Goal: Transaction & Acquisition: Purchase product/service

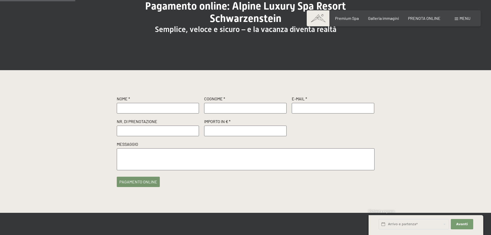
click at [141, 109] on input "text" at bounding box center [158, 108] width 83 height 10
type input "d"
type input "[PERSON_NAME]"
type input "[EMAIL_ADDRESS][DOMAIN_NAME]"
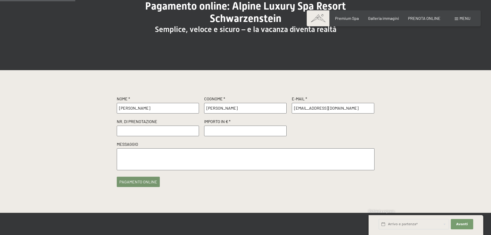
click at [136, 130] on input "text" at bounding box center [158, 131] width 83 height 10
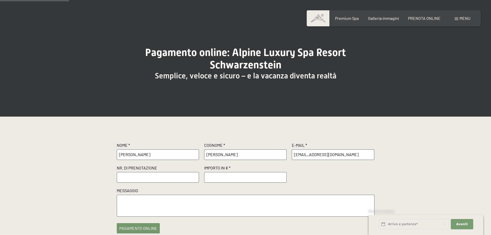
scroll to position [77, 0]
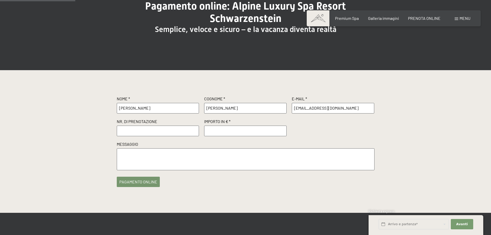
paste input "R63558"
type input "R63558"
click at [211, 132] on span "Consenso marketing*" at bounding box center [215, 132] width 39 height 5
click at [194, 132] on input "Consenso marketing*" at bounding box center [191, 132] width 5 height 5
click at [212, 131] on span "Consenso marketing*" at bounding box center [215, 132] width 39 height 5
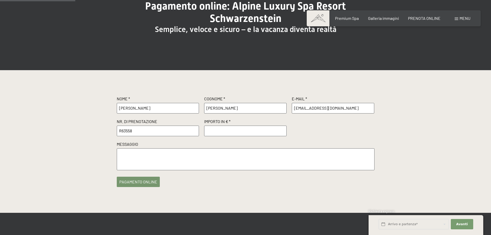
click at [194, 131] on input "Consenso marketing*" at bounding box center [191, 132] width 5 height 5
checkbox input "false"
click at [212, 131] on span "Consenso marketing*" at bounding box center [215, 132] width 39 height 5
click at [194, 131] on input "Consenso marketing*" at bounding box center [191, 132] width 5 height 5
click at [212, 131] on span "Consenso marketing*" at bounding box center [215, 132] width 39 height 5
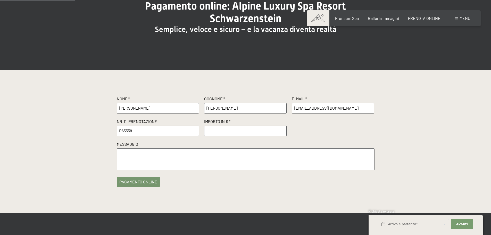
click at [194, 131] on input "Consenso marketing*" at bounding box center [191, 132] width 5 height 5
checkbox input "false"
drag, startPoint x: 246, startPoint y: 110, endPoint x: 243, endPoint y: 119, distance: 9.2
click at [246, 110] on input "[PERSON_NAME]" at bounding box center [245, 108] width 83 height 10
click at [238, 129] on input "number" at bounding box center [245, 131] width 83 height 10
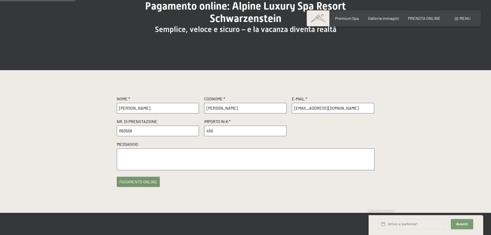
type input "450"
type textarea "Caparra soggiorno [DATE]-[DATE], 2 Junior + 1 singola (5 adulti)"
click at [135, 182] on button "pagamento online" at bounding box center [138, 180] width 43 height 10
